Goal: Information Seeking & Learning: Understand process/instructions

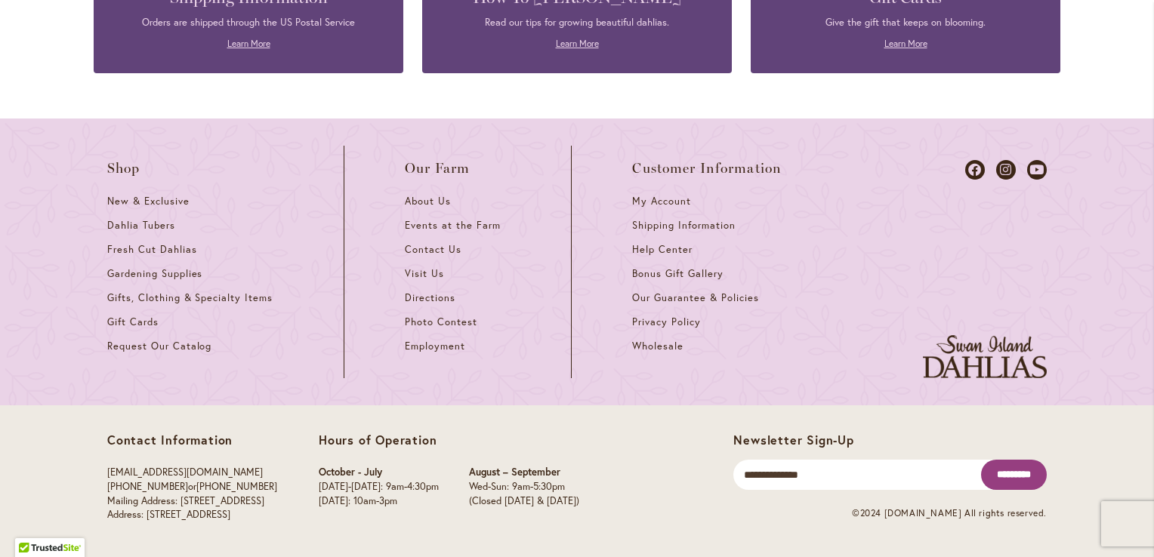
scroll to position [1568, 0]
click at [441, 304] on span "Directions" at bounding box center [430, 298] width 51 height 13
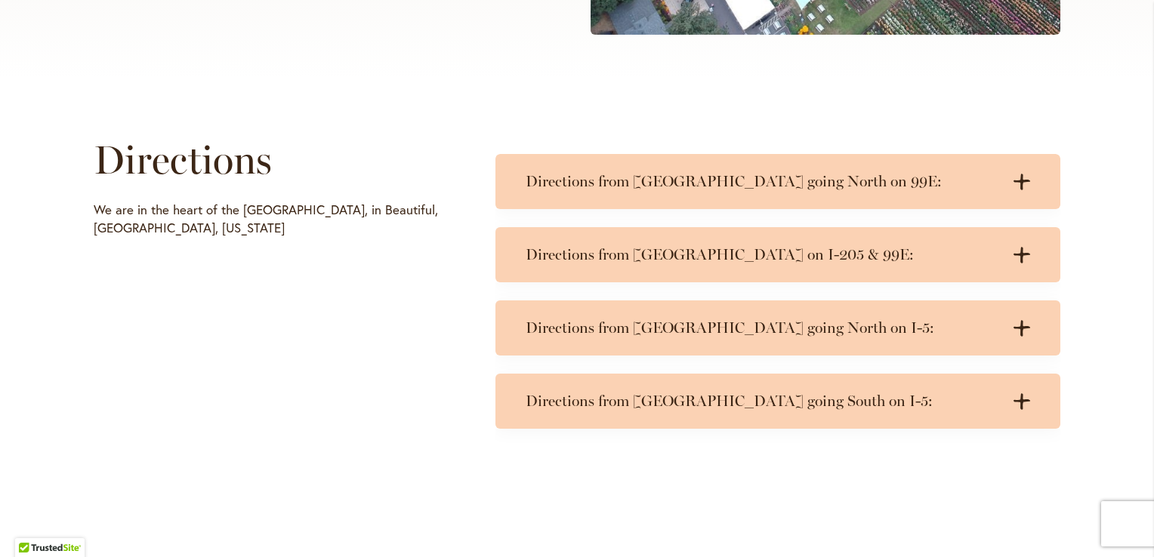
scroll to position [654, 0]
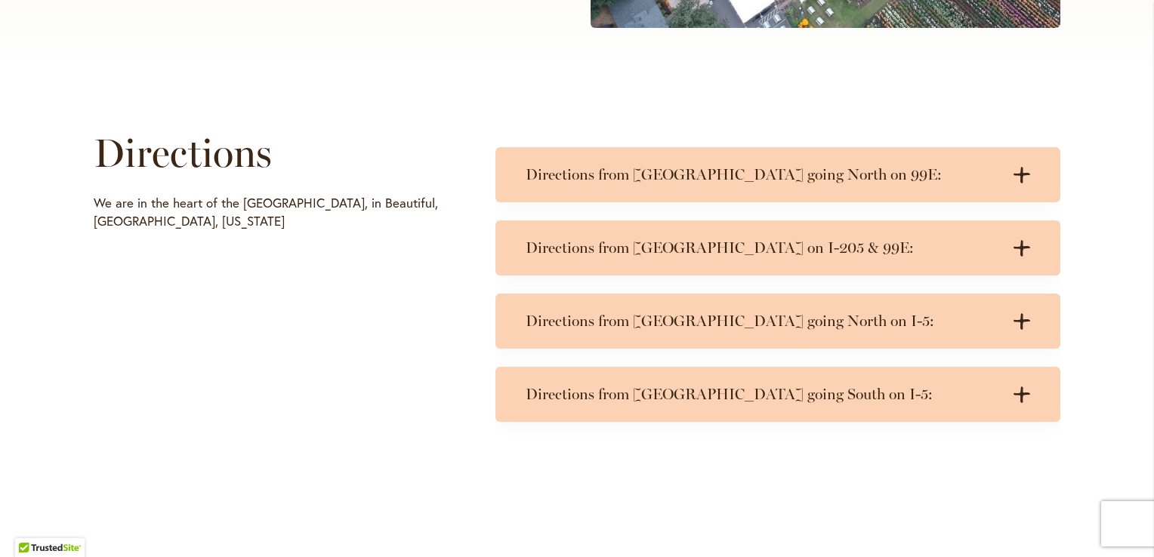
click at [1024, 178] on icon ".cls-1 { fill: #3c2616; stroke-width: 0px; }" at bounding box center [1021, 175] width 17 height 17
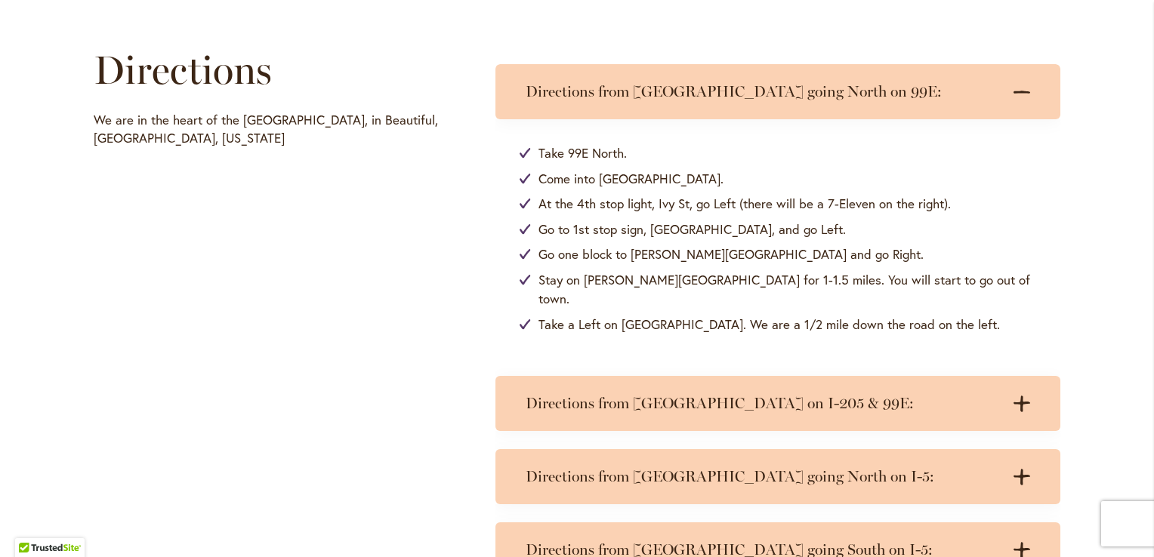
scroll to position [755, 0]
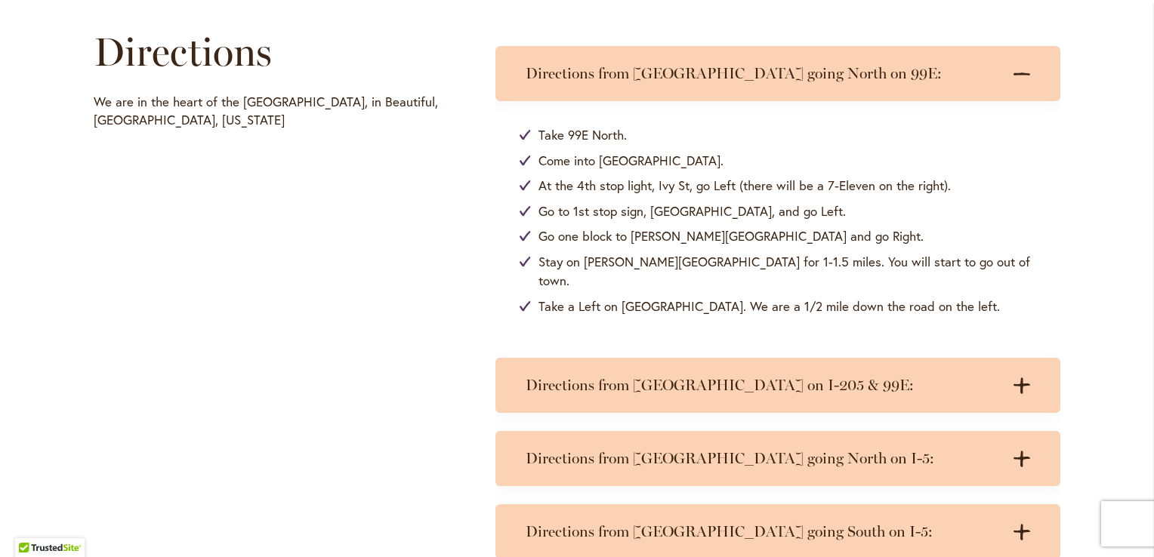
click at [939, 376] on h3 "Directions from Portland on I-205 & 99E:" at bounding box center [763, 385] width 474 height 19
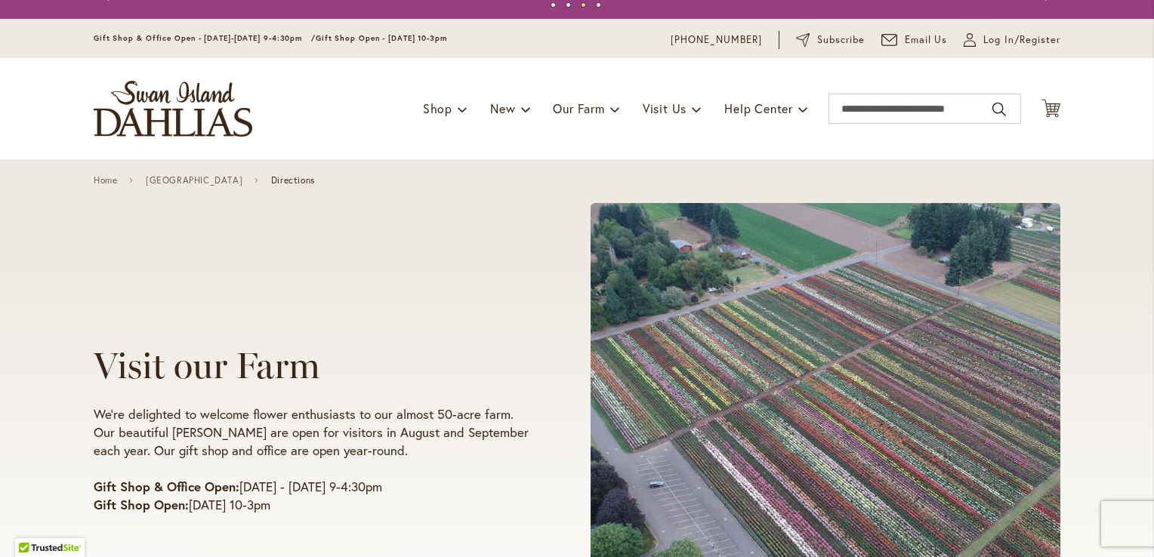
scroll to position [0, 0]
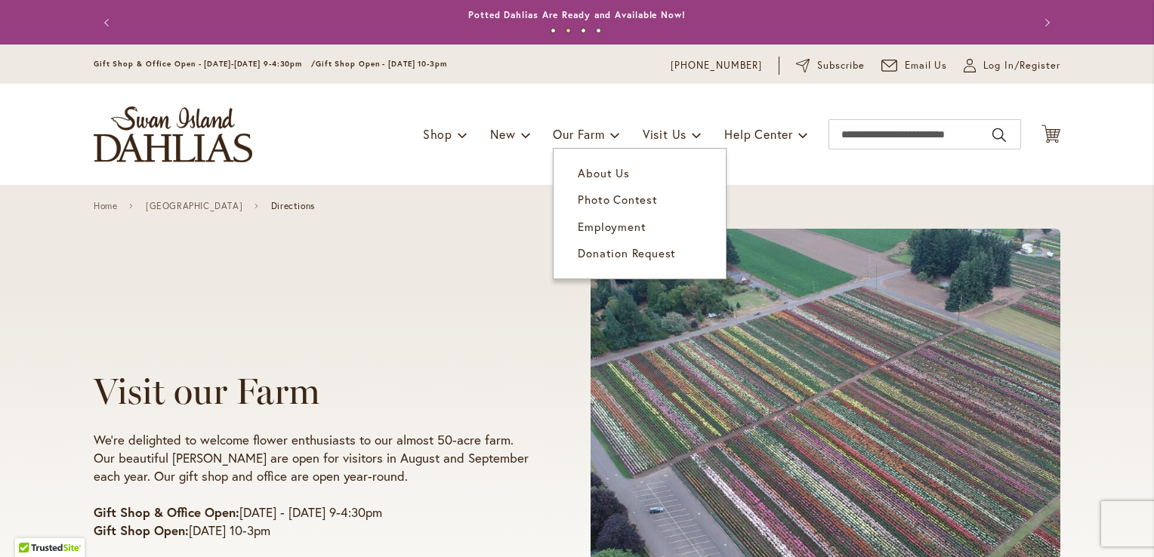
click at [591, 186] on link "About Us" at bounding box center [640, 173] width 172 height 26
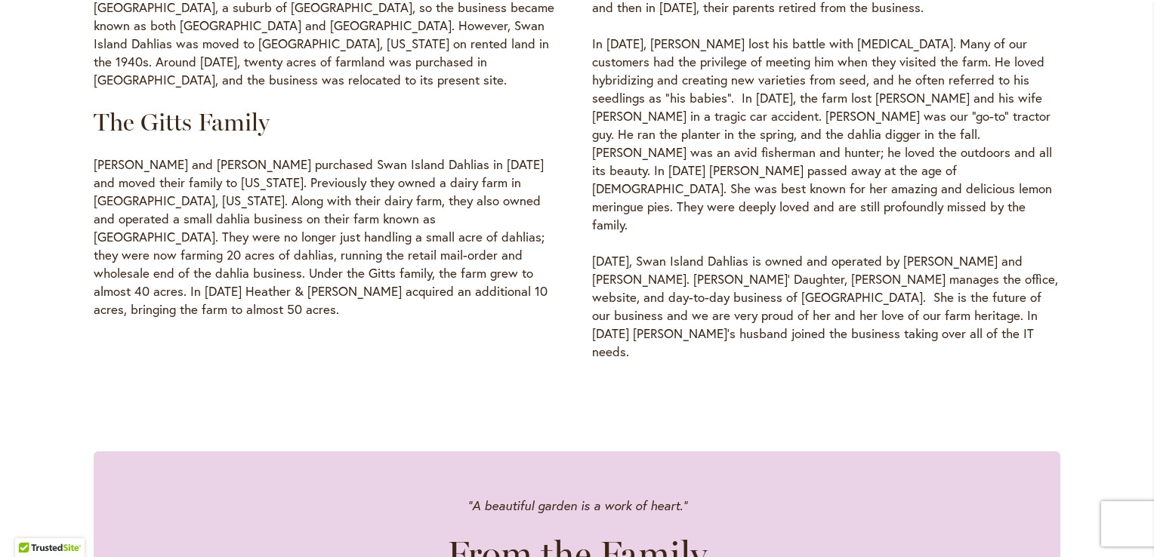
scroll to position [856, 0]
